Goal: Information Seeking & Learning: Learn about a topic

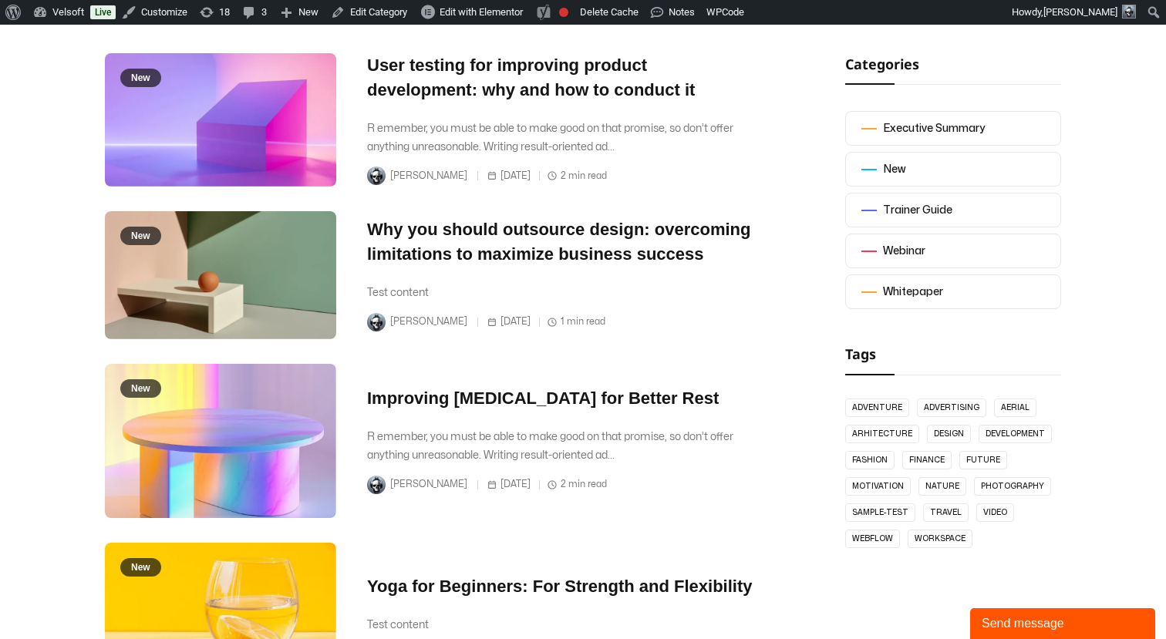
scroll to position [427, 0]
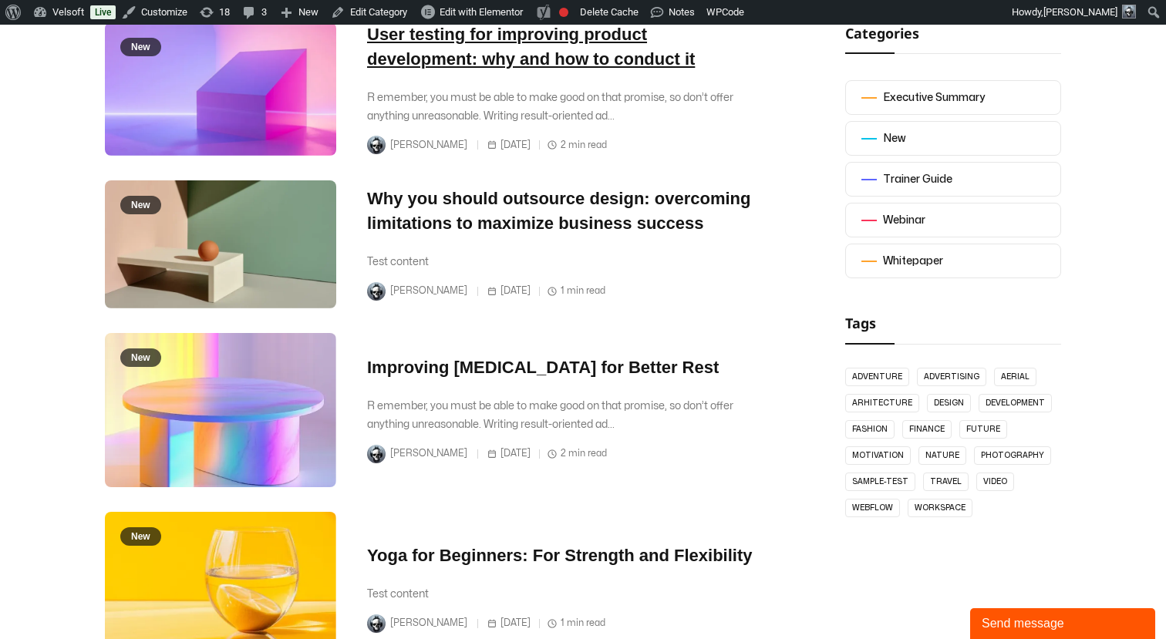
click at [422, 59] on link "User testing for improving product development: why and how to conduct it" at bounding box center [531, 47] width 328 height 44
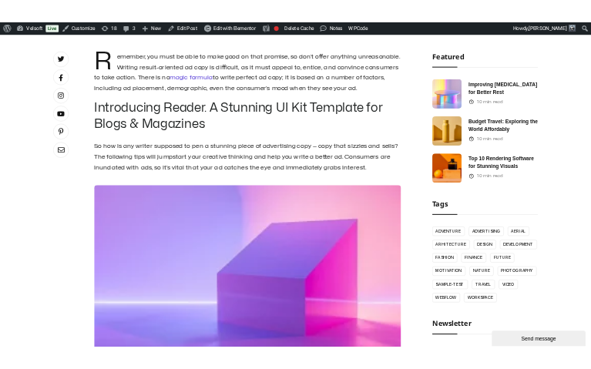
scroll to position [416, 0]
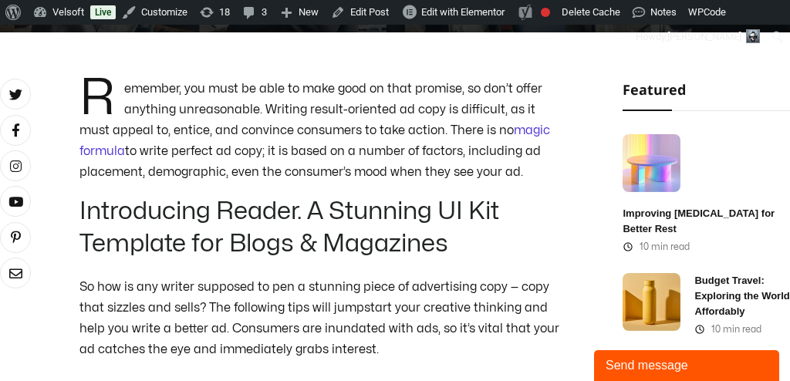
scroll to position [369, 0]
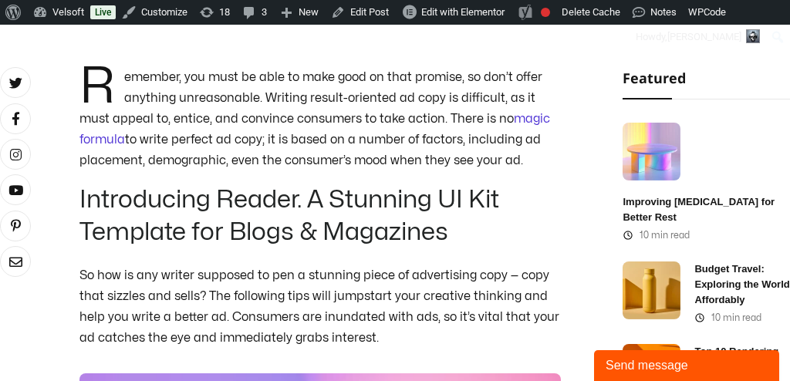
click at [434, 150] on p "emember, you must be able to make good on that promise, so don’t offer anything…" at bounding box center [319, 119] width 481 height 104
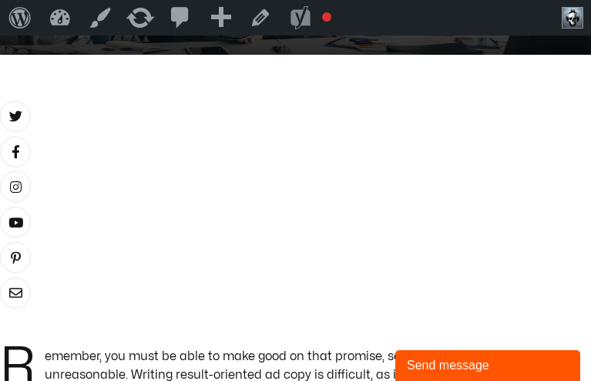
scroll to position [0, 0]
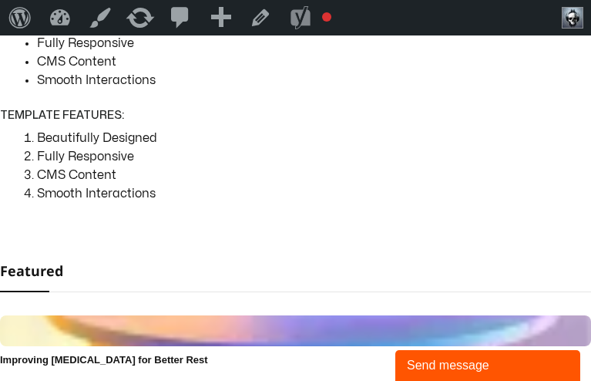
scroll to position [1452, 0]
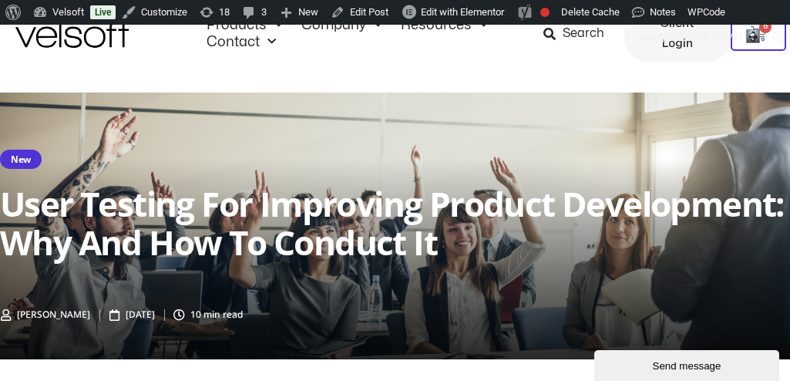
scroll to position [46, 0]
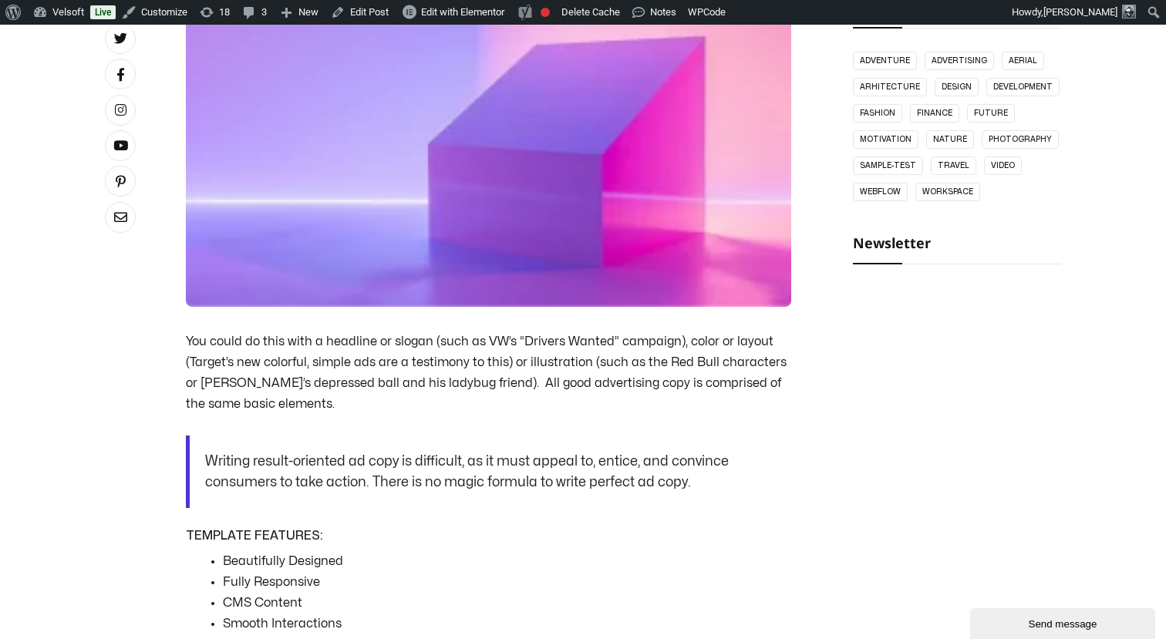
scroll to position [962, 0]
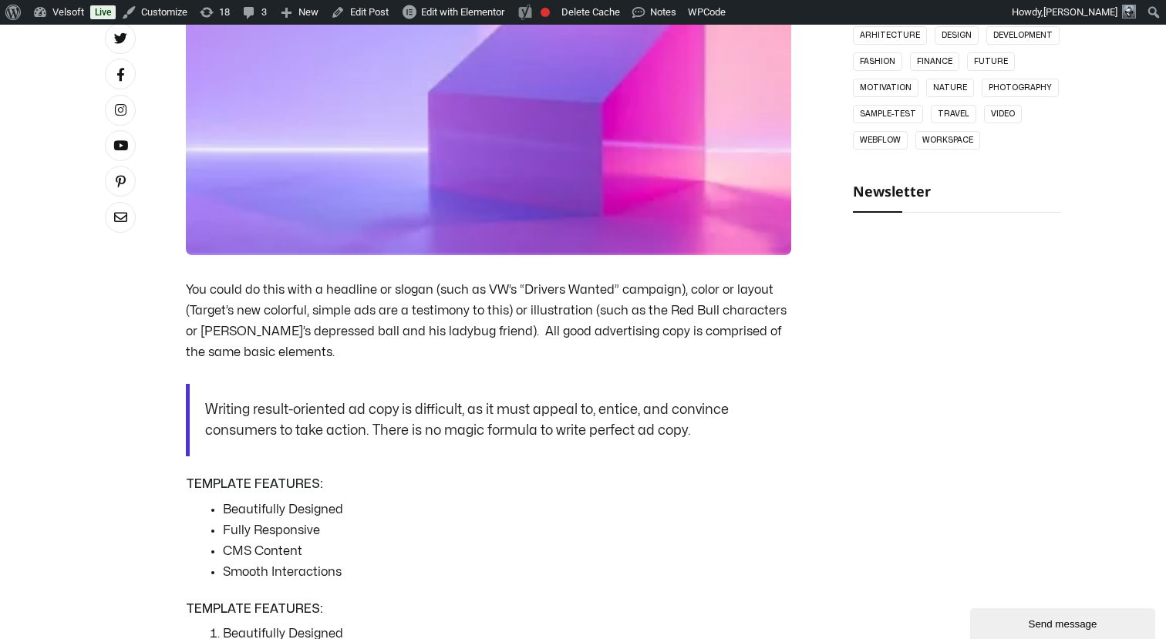
click at [552, 364] on div "R emember, you must be able to make good on that promise, so don’t offer anythi…" at bounding box center [488, 190] width 605 height 1071
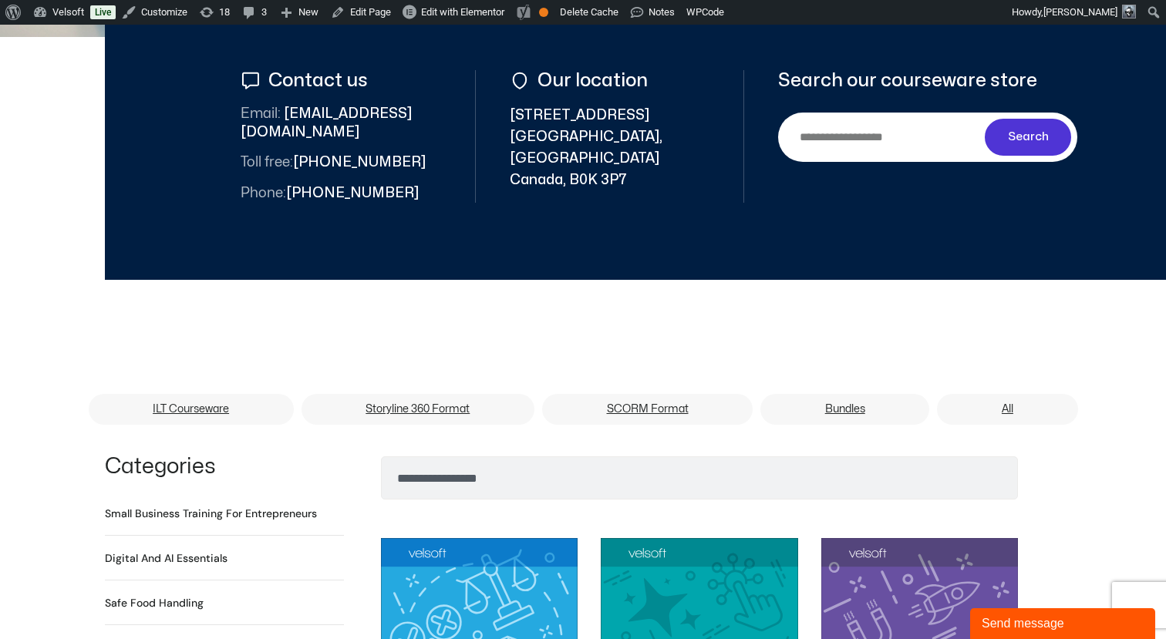
scroll to position [1244, 0]
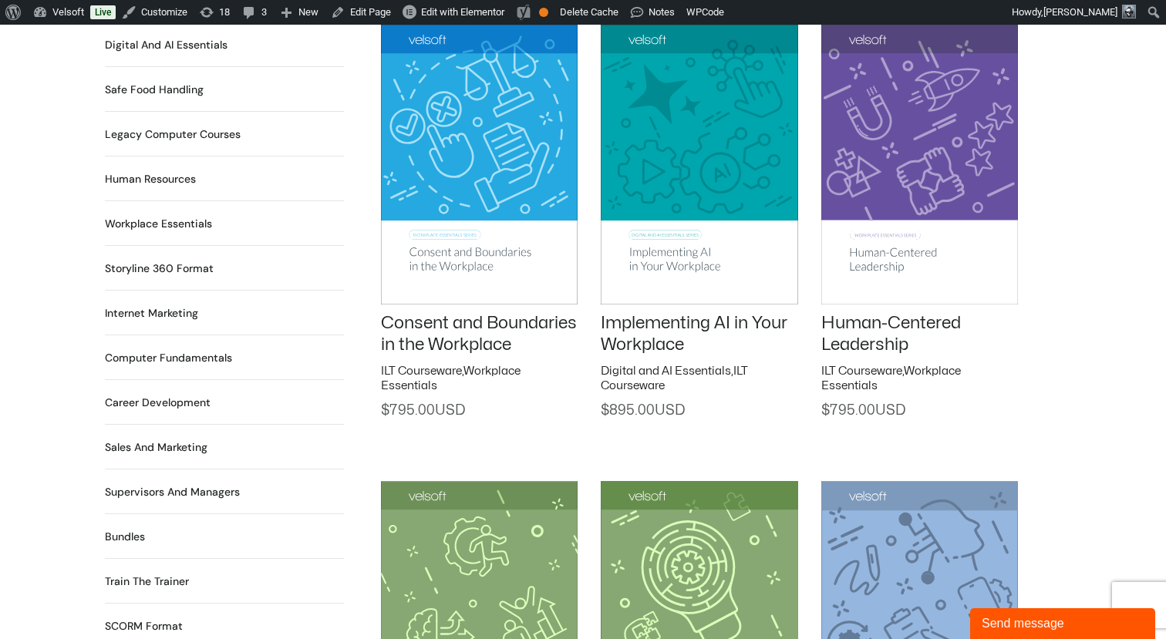
click at [451, 153] on img at bounding box center [479, 164] width 197 height 279
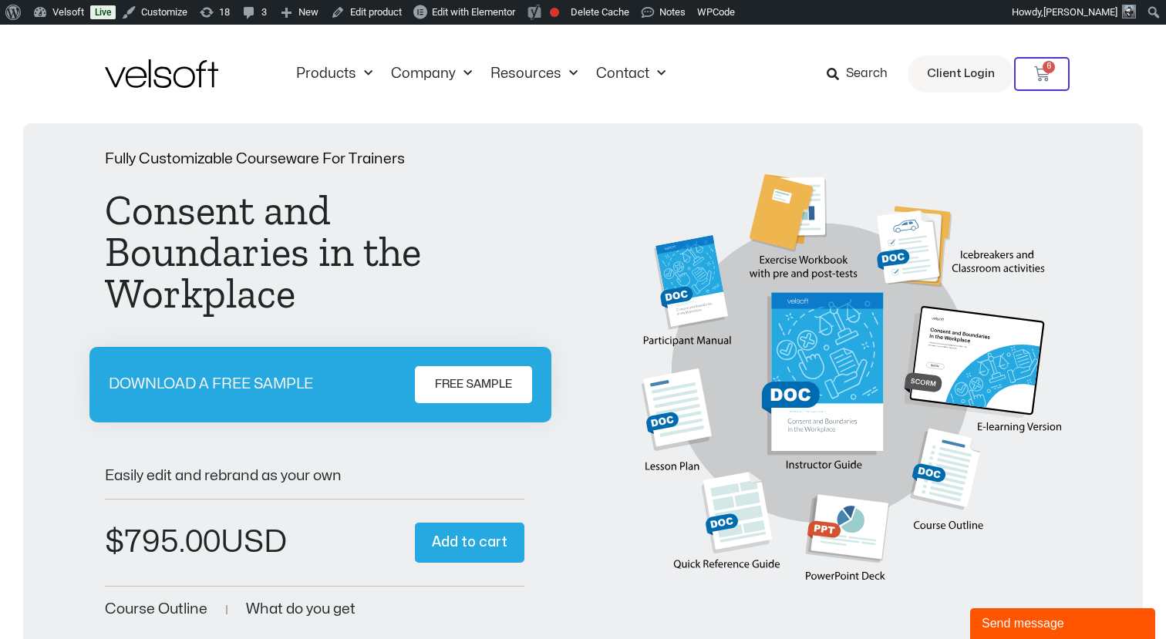
click at [511, 375] on span "FREE SAMPLE" at bounding box center [473, 384] width 77 height 19
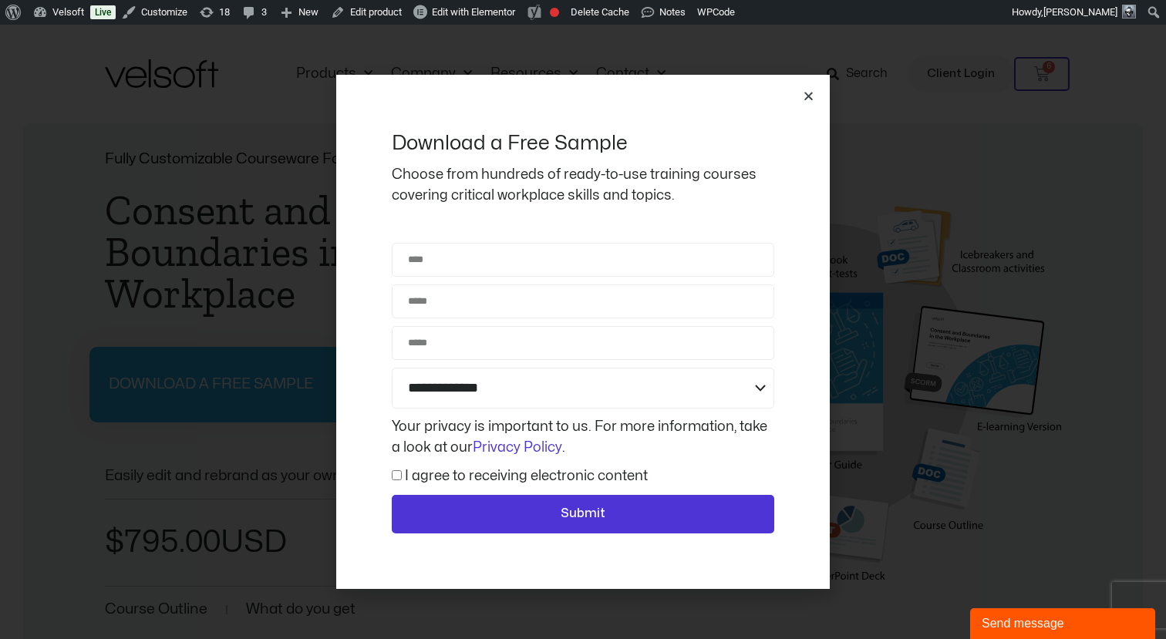
click at [805, 93] on icon "Close" at bounding box center [809, 96] width 12 height 12
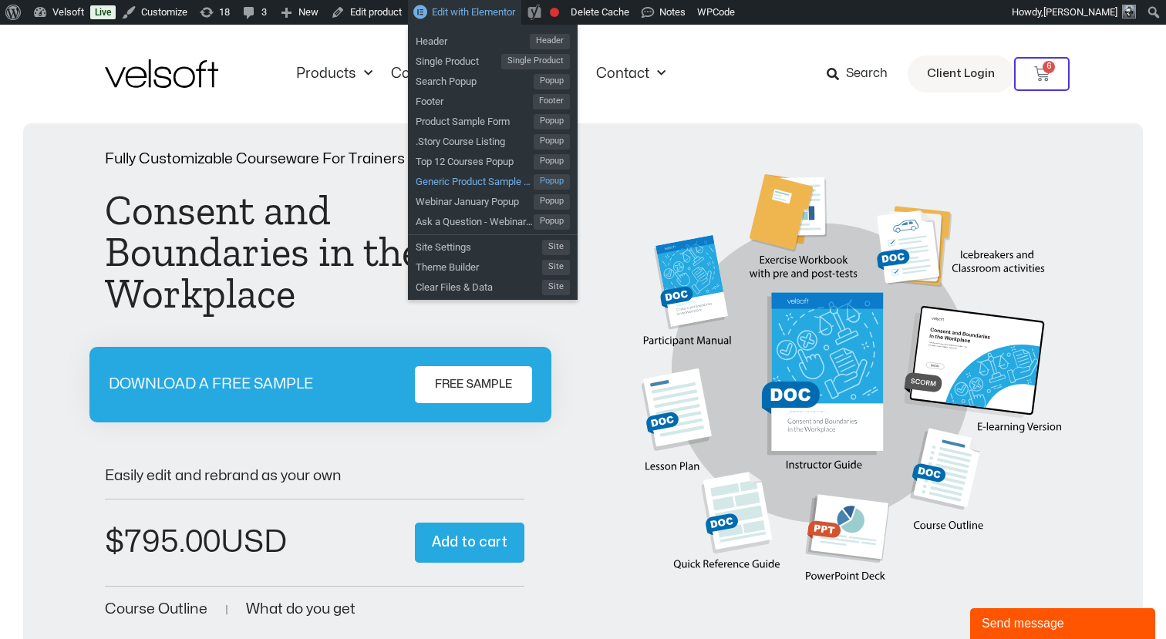
click at [456, 177] on span "Generic Product Sample Form" at bounding box center [475, 180] width 118 height 20
